Goal: Task Accomplishment & Management: Manage account settings

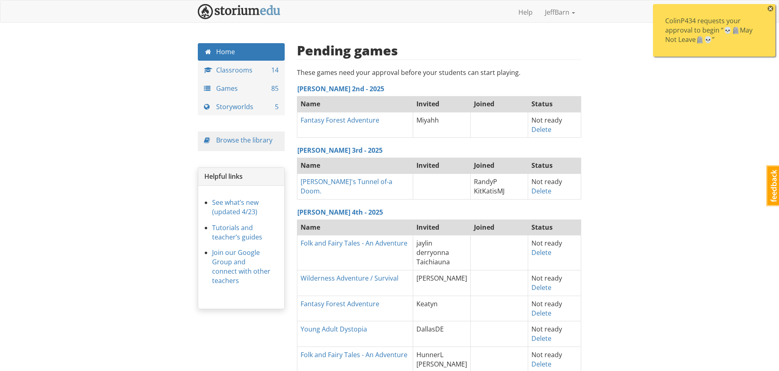
click at [771, 7] on span "×" at bounding box center [770, 9] width 6 height 6
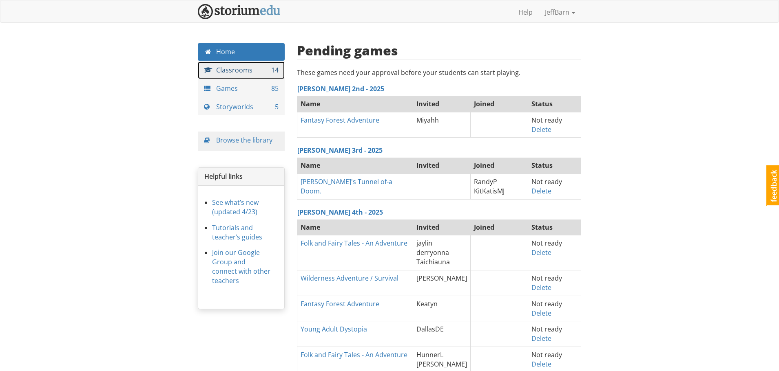
click at [237, 73] on link "Classrooms 14" at bounding box center [241, 71] width 87 height 18
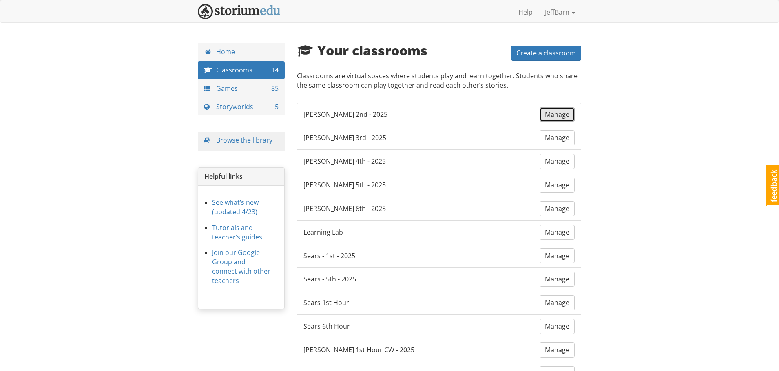
click at [550, 115] on span "Manage" at bounding box center [557, 114] width 24 height 9
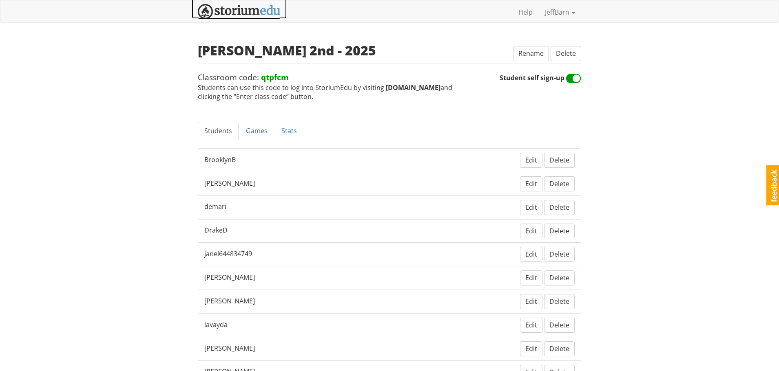
click at [217, 7] on img at bounding box center [239, 11] width 83 height 15
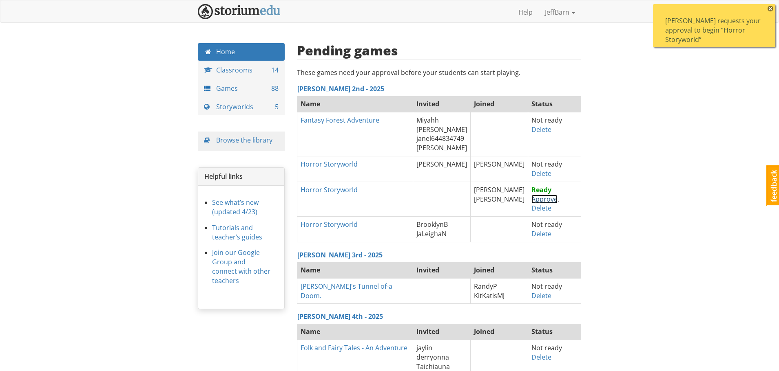
click at [540, 201] on link "Approve" at bounding box center [544, 199] width 26 height 9
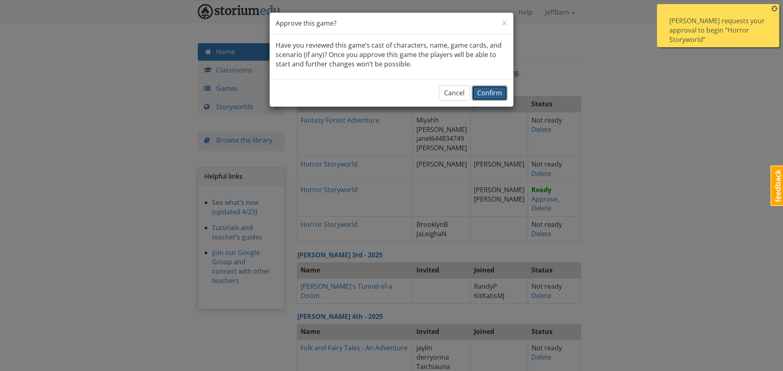
click at [485, 90] on span "Confirm" at bounding box center [489, 92] width 25 height 9
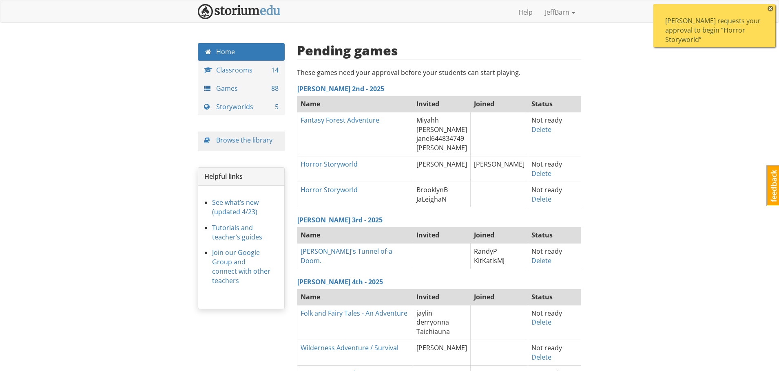
click at [768, 7] on span "×" at bounding box center [770, 9] width 6 height 6
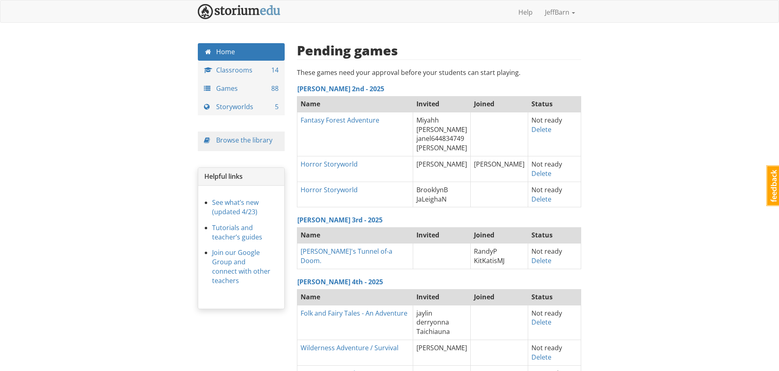
click at [359, 128] on th "Fantasy Forest Adventure" at bounding box center [355, 134] width 116 height 44
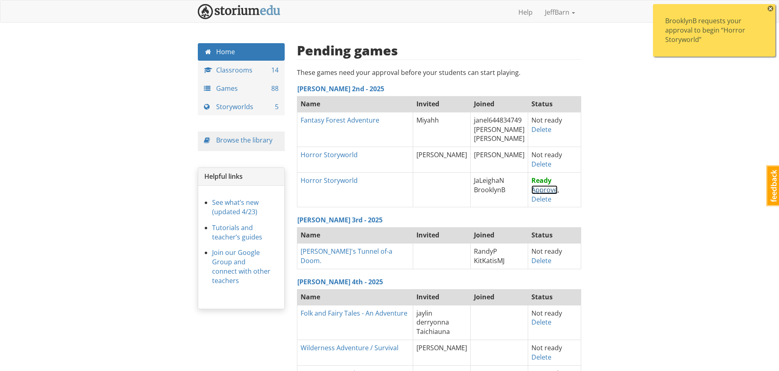
click at [531, 189] on link "Approve" at bounding box center [544, 189] width 26 height 9
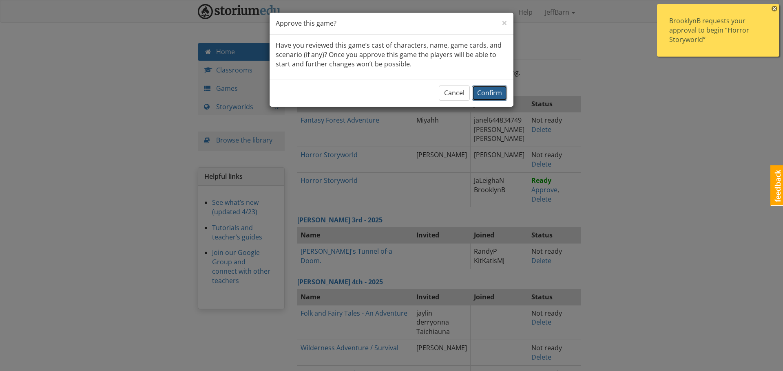
click at [494, 97] on span "Confirm" at bounding box center [489, 92] width 25 height 9
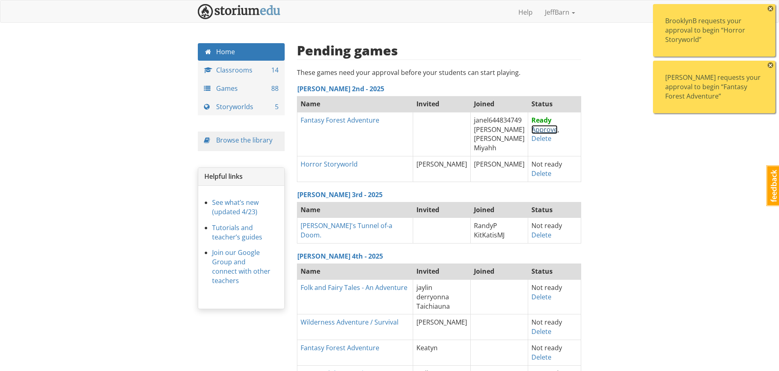
click at [534, 130] on link "Approve" at bounding box center [544, 129] width 26 height 9
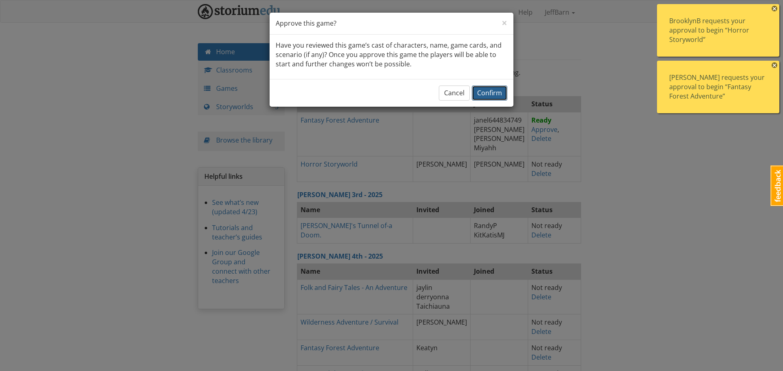
click at [494, 95] on span "Confirm" at bounding box center [489, 92] width 25 height 9
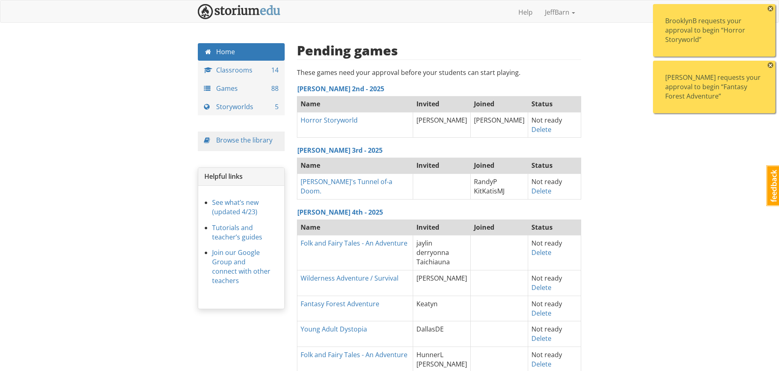
click at [768, 7] on span "×" at bounding box center [770, 9] width 6 height 6
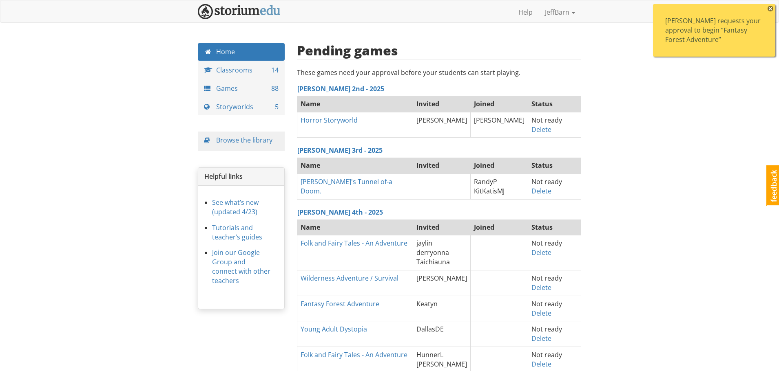
click at [768, 7] on span "×" at bounding box center [770, 9] width 6 height 6
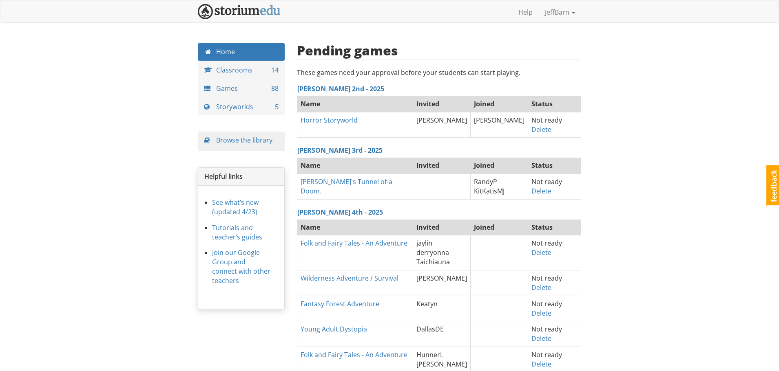
click at [538, 132] on link "Delete" at bounding box center [541, 129] width 20 height 9
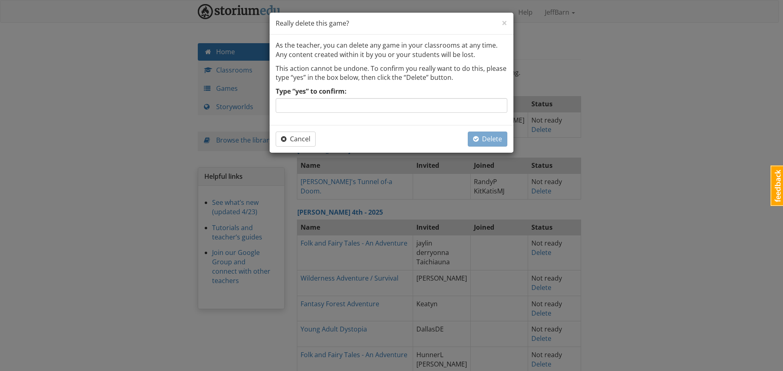
click at [341, 97] on div "Type “yes” to confirm:" at bounding box center [392, 100] width 232 height 26
click at [337, 107] on input "Type “yes” to confirm:" at bounding box center [392, 105] width 232 height 15
type input "yes"
click at [489, 142] on span "Delete" at bounding box center [487, 139] width 29 height 9
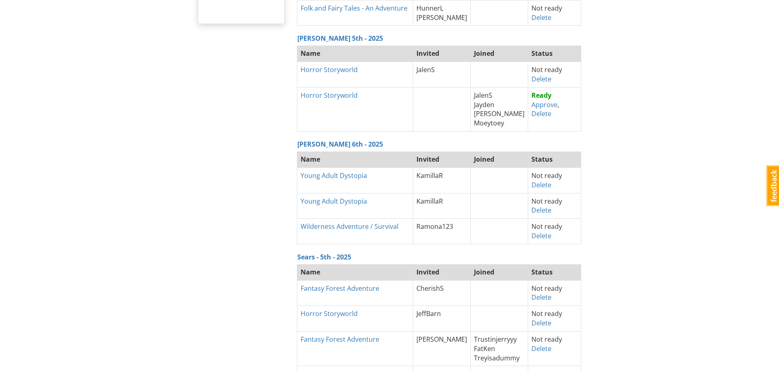
scroll to position [326, 0]
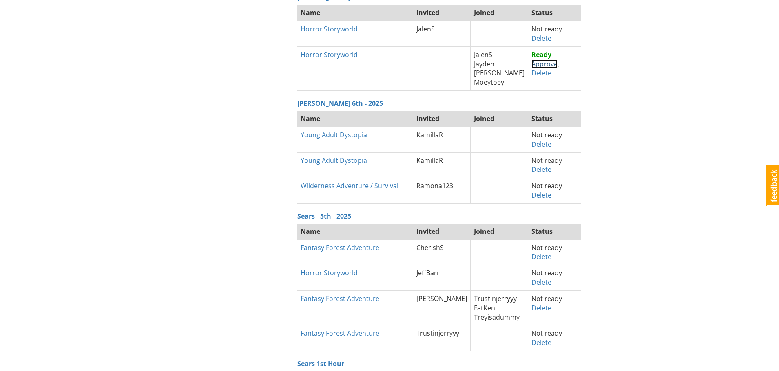
click at [534, 66] on link "Approve" at bounding box center [544, 64] width 26 height 9
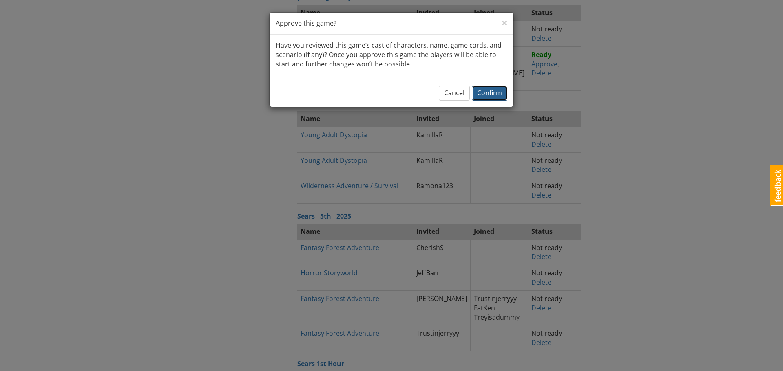
click at [493, 94] on span "Confirm" at bounding box center [489, 92] width 25 height 9
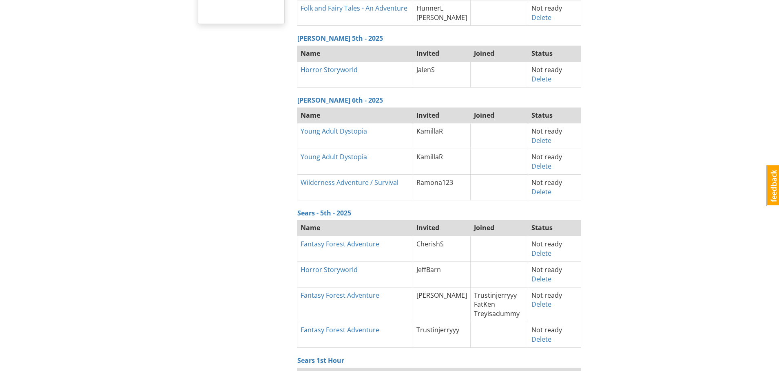
scroll to position [41, 0]
